Goal: Check status: Check status

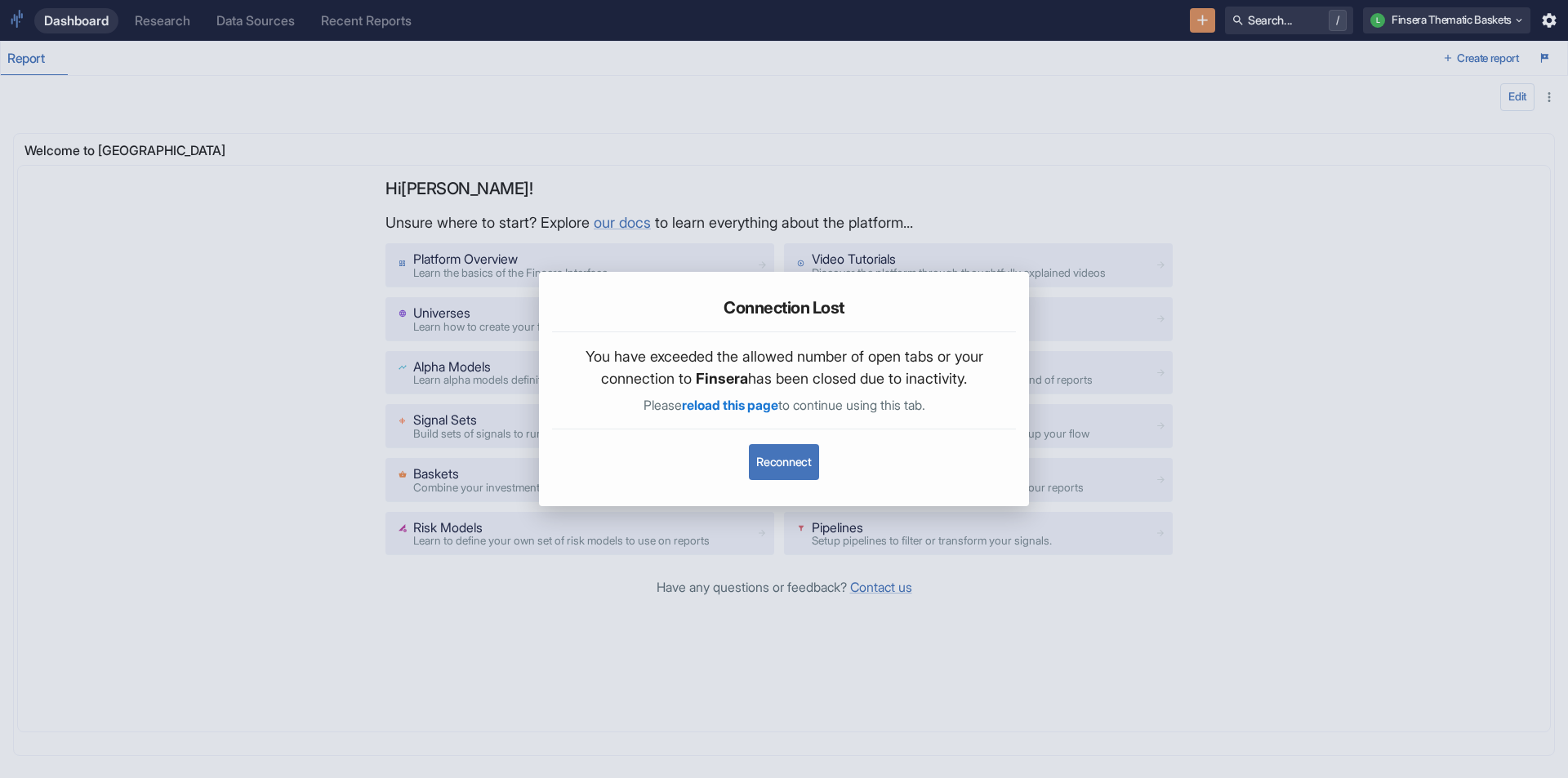
click at [793, 467] on button "Reconnect" at bounding box center [783, 462] width 69 height 36
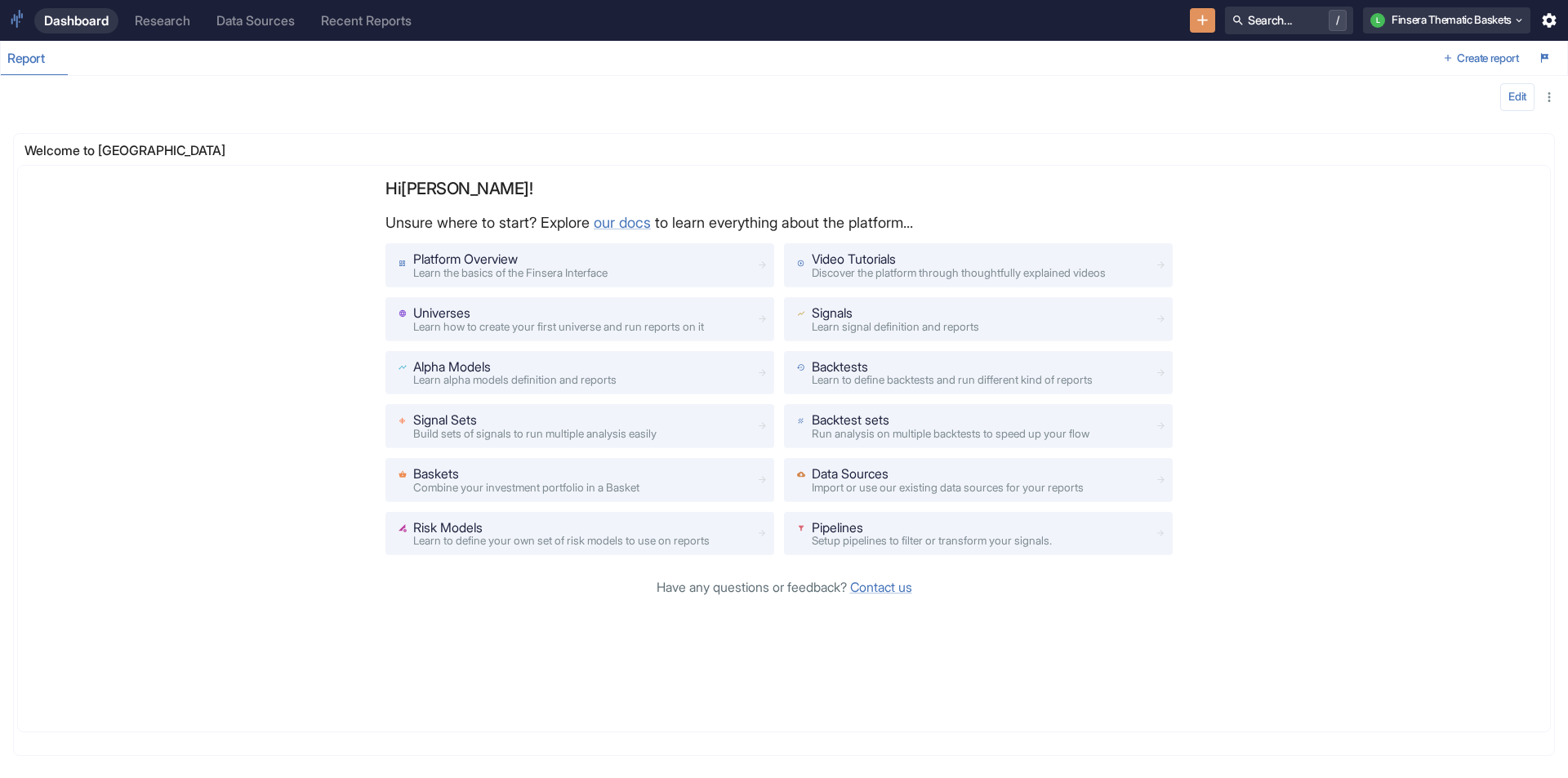
click at [317, 74] on div "Report" at bounding box center [718, 58] width 1436 height 33
click at [294, 100] on div "Edit" at bounding box center [784, 97] width 1553 height 28
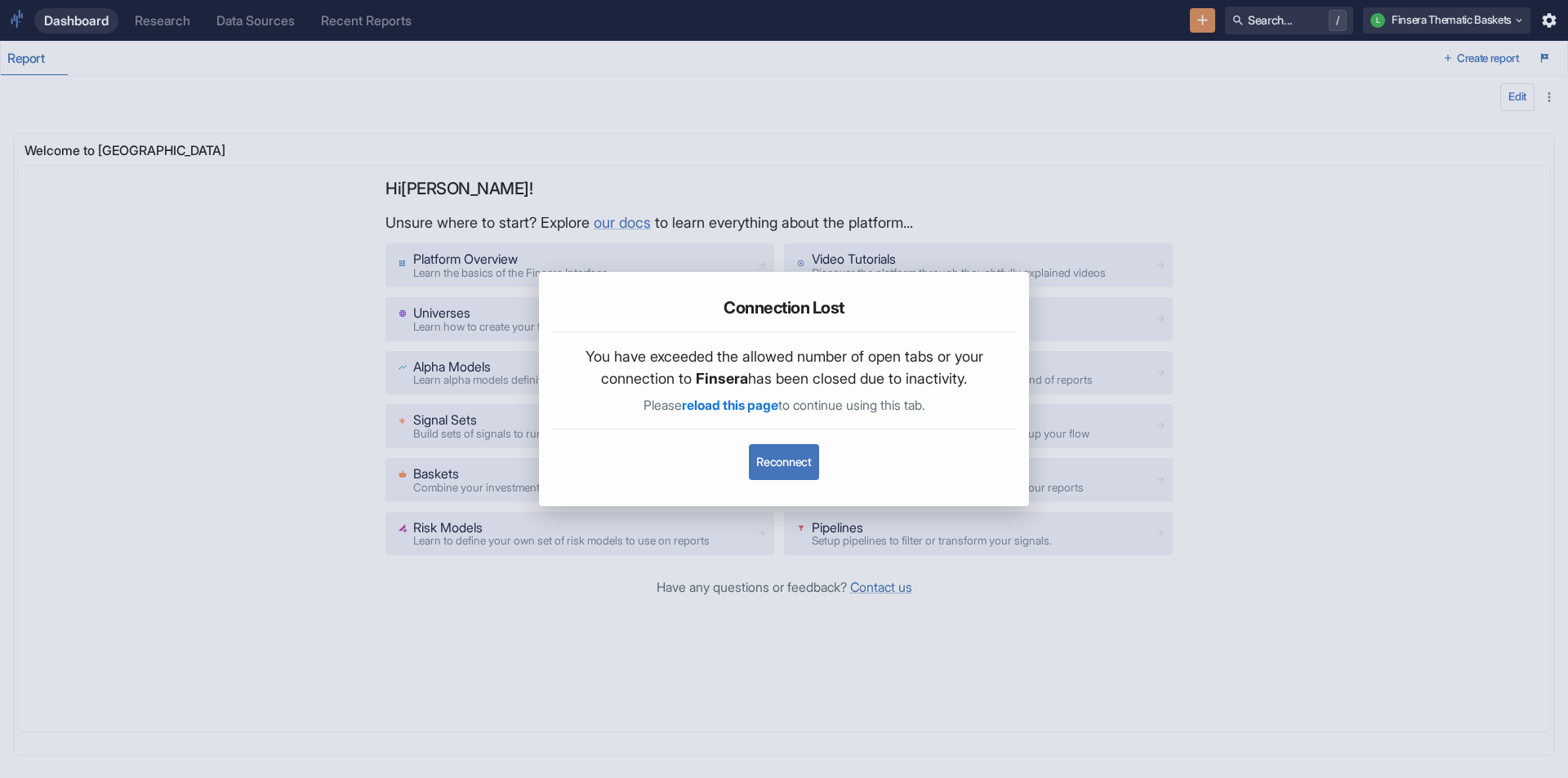
click at [793, 460] on button "Reconnect" at bounding box center [783, 462] width 69 height 36
